Goal: Complete application form

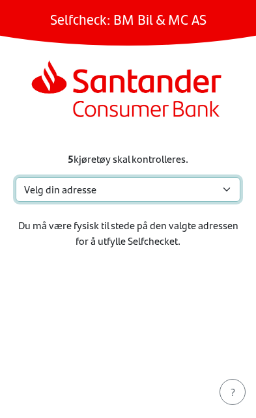
click at [201, 190] on select "Velg din adresse [STREET_ADDRESS] [STREET_ADDRESS] Min adresse mangler" at bounding box center [128, 189] width 225 height 25
select select "4248"
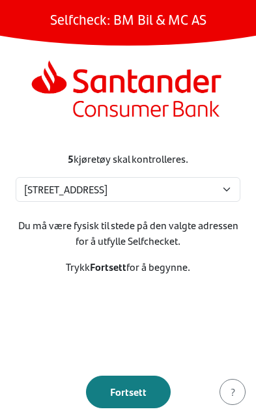
click at [137, 392] on div "Fortsett" at bounding box center [128, 392] width 57 height 16
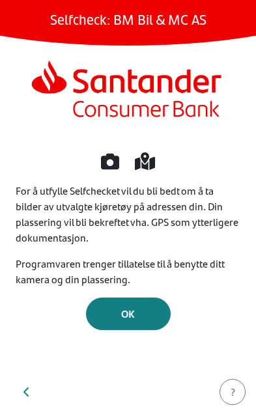
click at [137, 310] on div "OK" at bounding box center [128, 314] width 57 height 16
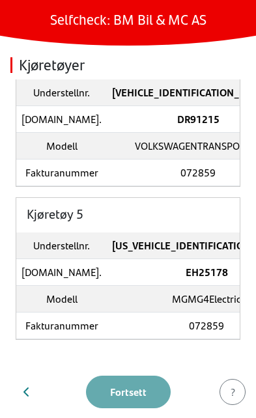
scroll to position [552, 0]
click at [192, 275] on td "EH25178" at bounding box center [206, 271] width 199 height 27
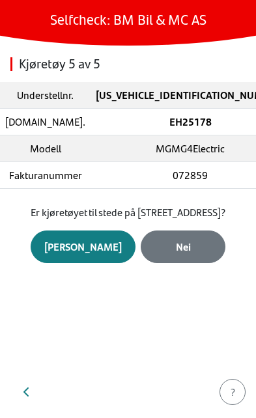
click at [184, 254] on div "Nei" at bounding box center [182, 247] width 57 height 16
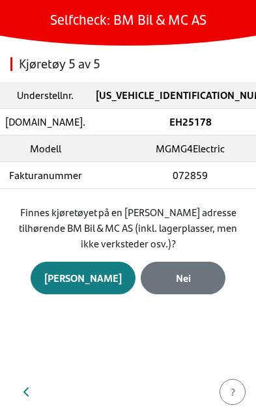
click at [183, 277] on div "Nei" at bounding box center [182, 278] width 57 height 16
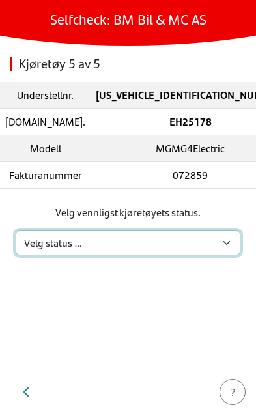
click at [217, 249] on select "Velg status … Kjøretøyet er på verksted Kjøretøyet er solgt & levert Kjøretøyet…" at bounding box center [128, 242] width 225 height 25
select select "3"
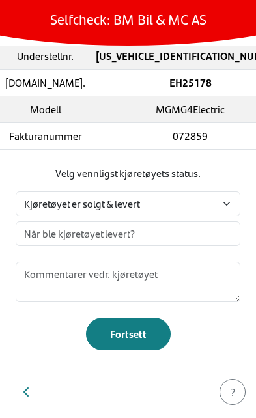
scroll to position [40, 0]
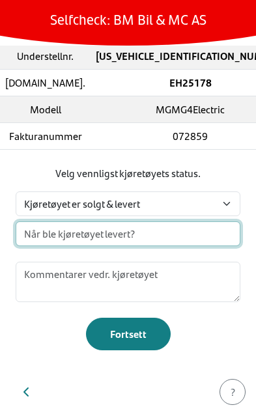
click at [172, 231] on div "x [DATE] - [DATE] 2020 2021 2022 2023 2024 2025 2026 2027 2028 2029 [DATE] Feb …" at bounding box center [128, 233] width 225 height 25
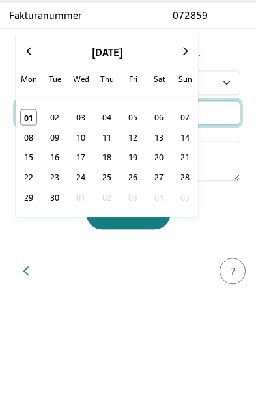
click at [36, 159] on button at bounding box center [29, 172] width 26 height 26
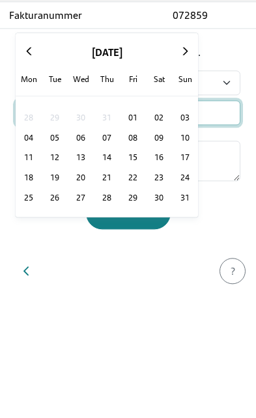
click at [136, 230] on span "01" at bounding box center [133, 237] width 16 height 15
type input "[DATE]"
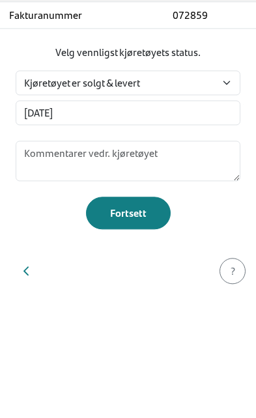
click at [137, 326] on div "Fortsett" at bounding box center [128, 334] width 57 height 16
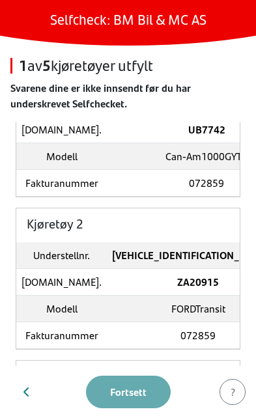
scroll to position [114, 0]
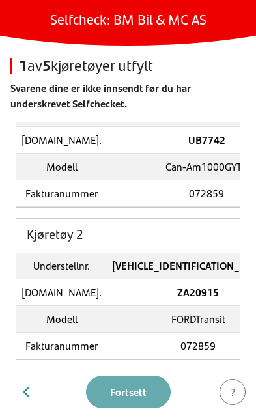
click at [197, 158] on td "Can-Am1000GYTR" at bounding box center [206, 166] width 199 height 27
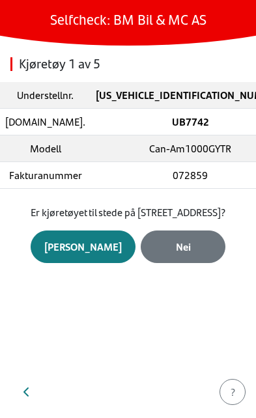
click at [90, 254] on div "[PERSON_NAME]" at bounding box center [82, 247] width 77 height 16
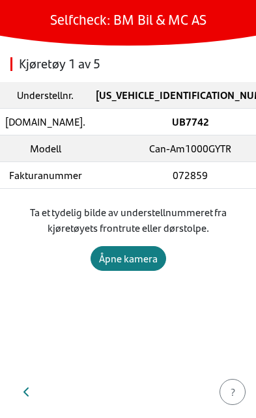
click at [126, 251] on div "Åpne kamera" at bounding box center [128, 259] width 59 height 16
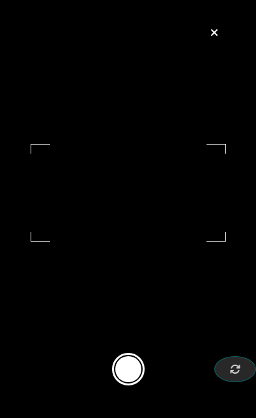
click at [126, 379] on button at bounding box center [128, 369] width 33 height 33
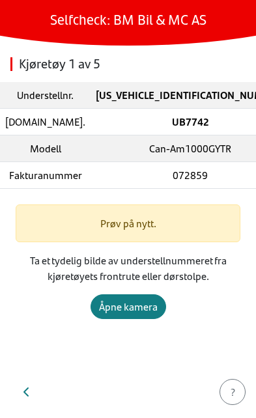
click at [125, 306] on div "Åpne kamera" at bounding box center [128, 307] width 59 height 16
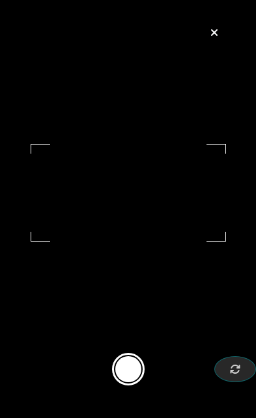
click at [133, 369] on button at bounding box center [128, 369] width 33 height 33
